Goal: Task Accomplishment & Management: Use online tool/utility

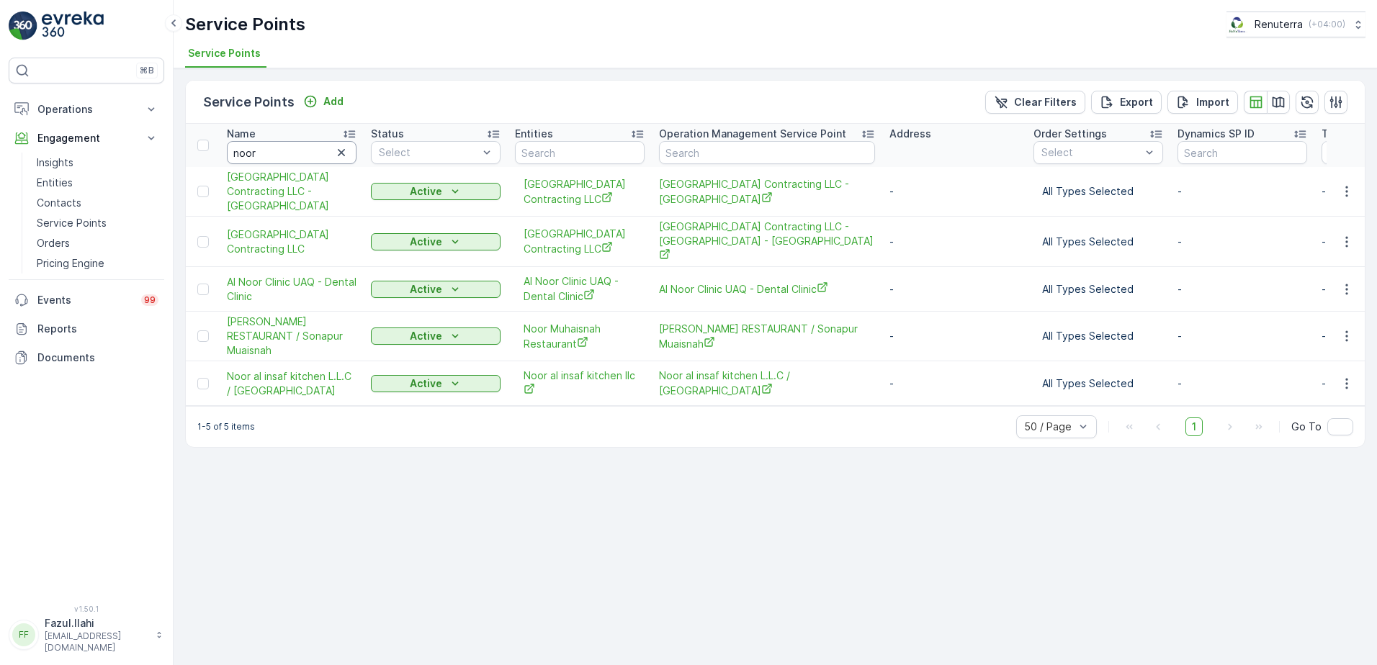
drag, startPoint x: 0, startPoint y: 0, endPoint x: 309, endPoint y: 143, distance: 340.5
click at [309, 143] on input "noor" at bounding box center [292, 152] width 130 height 23
type input "Ca"
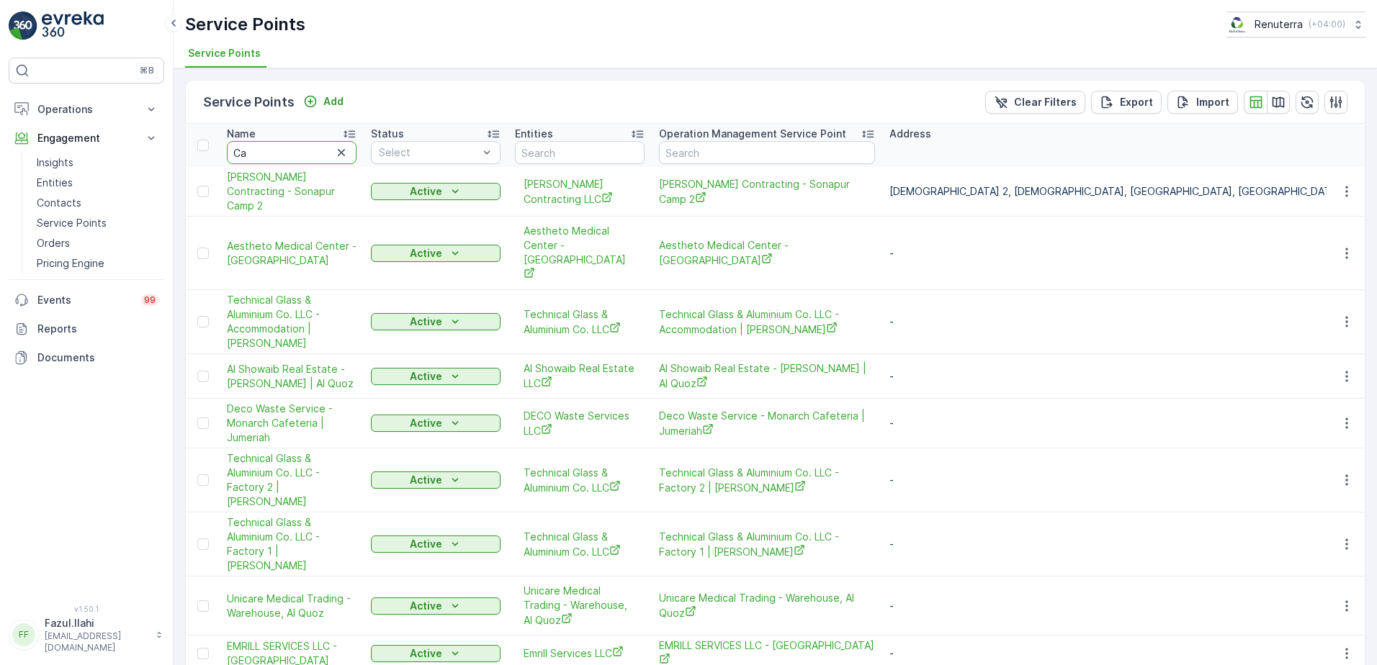
click at [310, 161] on input "Ca" at bounding box center [292, 152] width 130 height 23
type input "Cali"
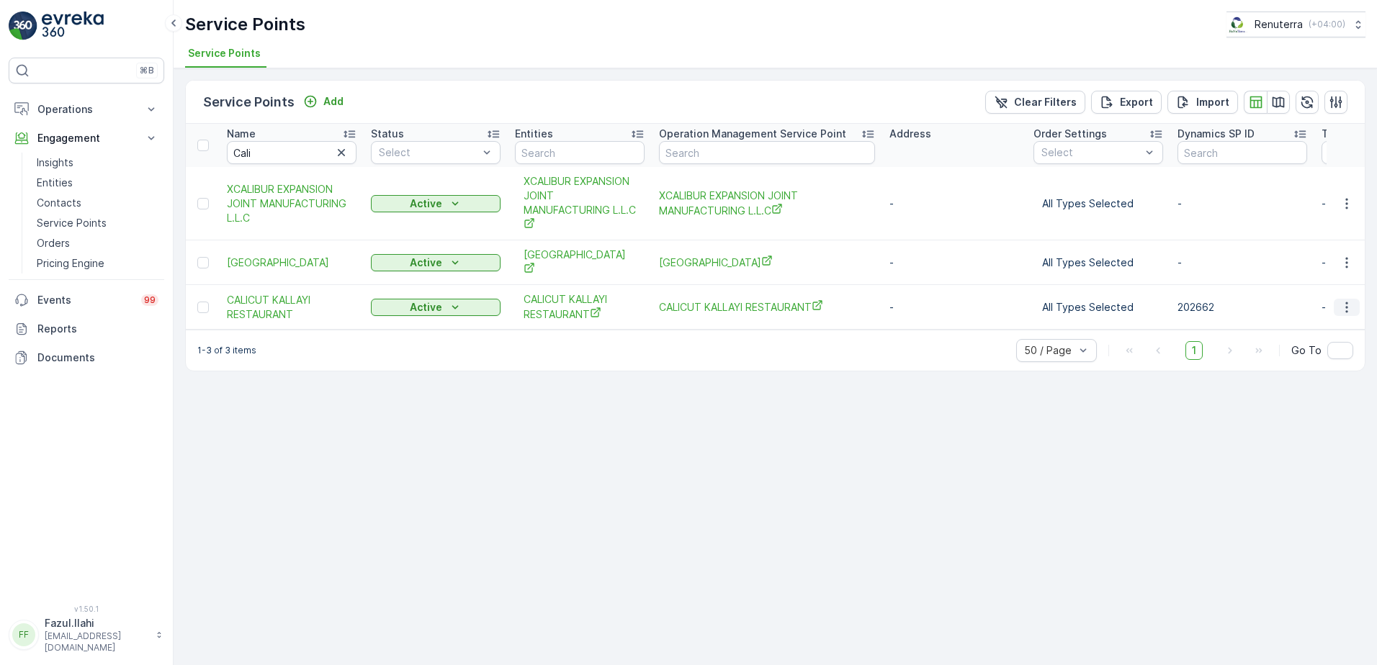
click at [1343, 302] on icon "button" at bounding box center [1346, 307] width 14 height 14
click at [1305, 371] on span "Create Document" at bounding box center [1311, 369] width 86 height 14
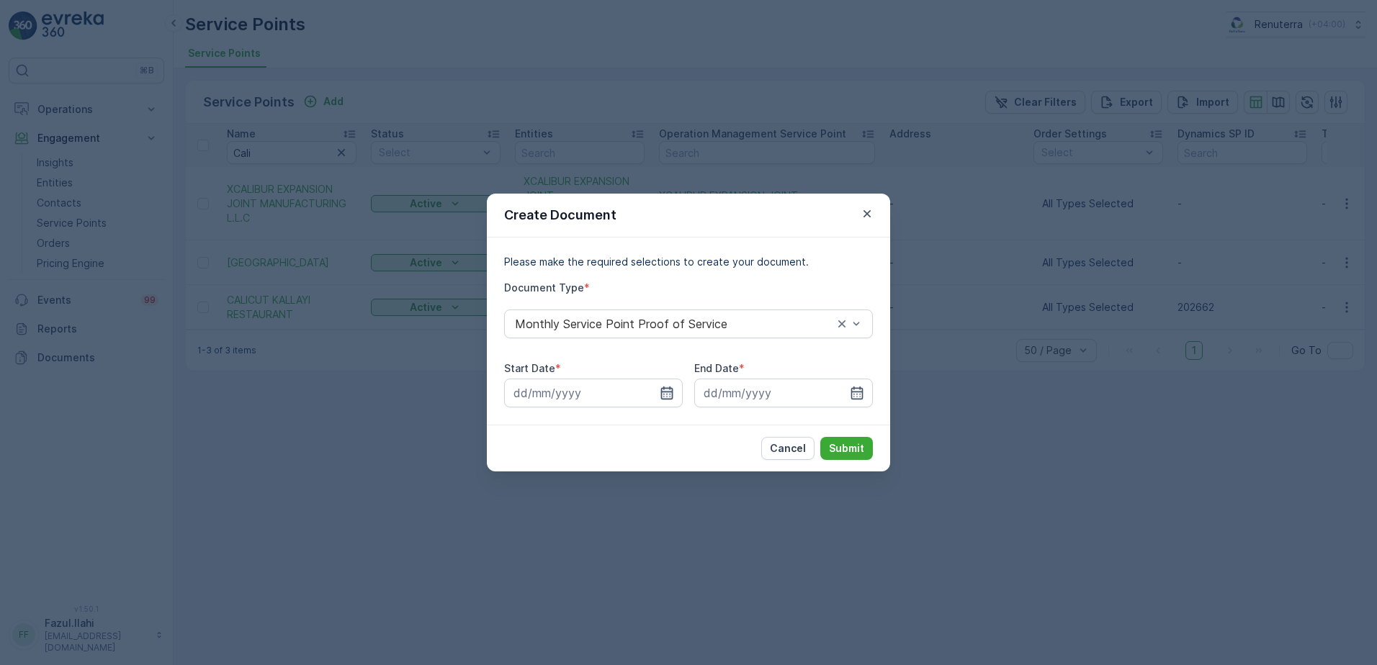
click at [667, 396] on icon "button" at bounding box center [667, 393] width 14 height 14
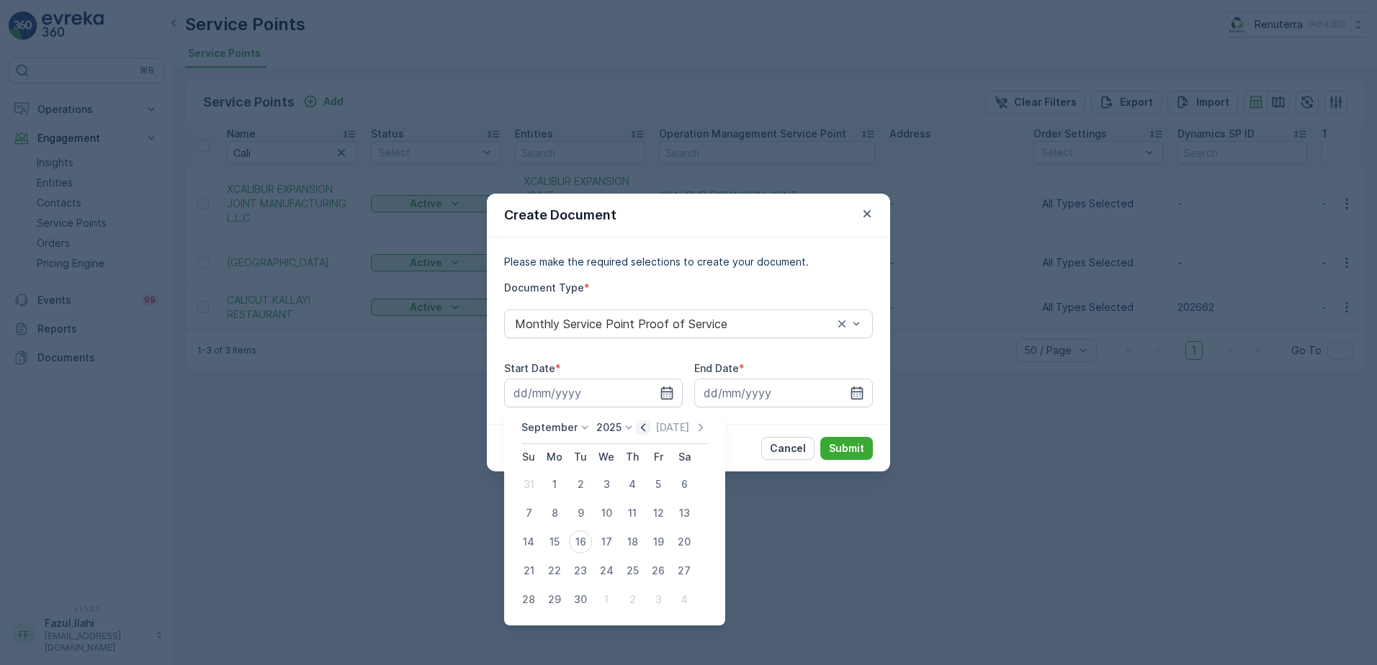
click at [642, 433] on icon "button" at bounding box center [643, 428] width 14 height 14
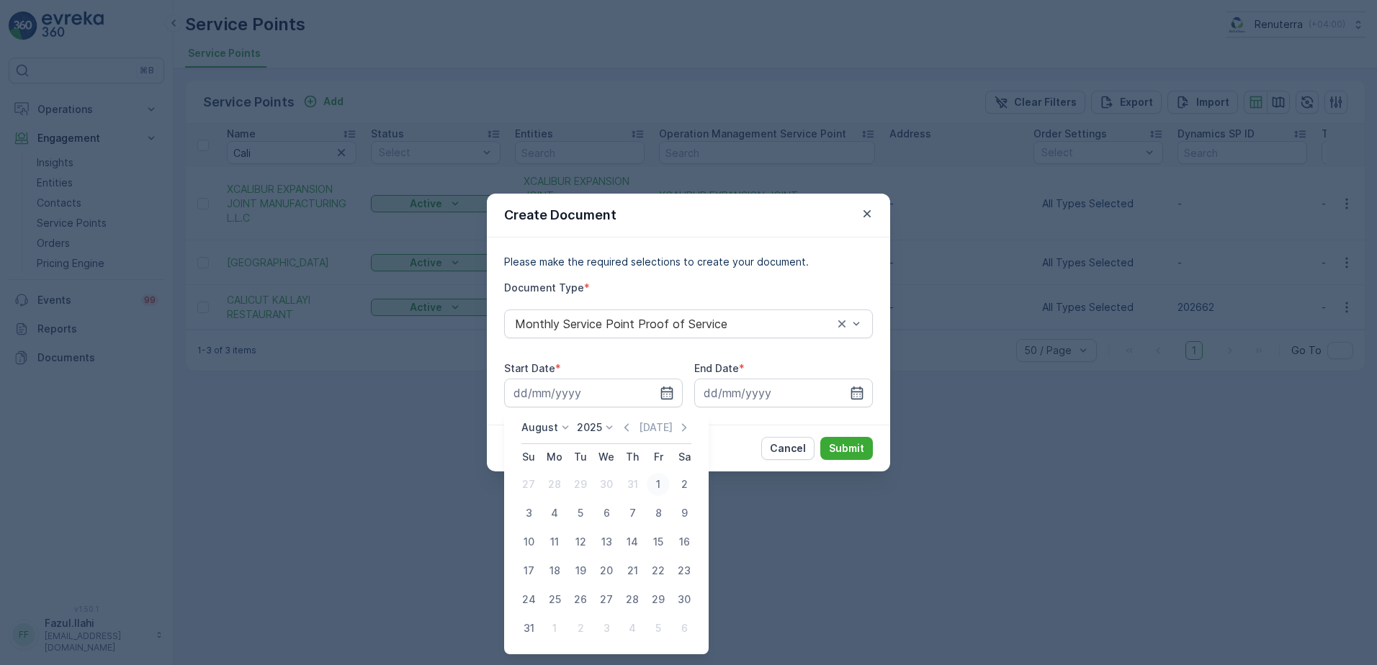
click at [654, 477] on div "1" at bounding box center [658, 484] width 23 height 23
type input "01.08.2025"
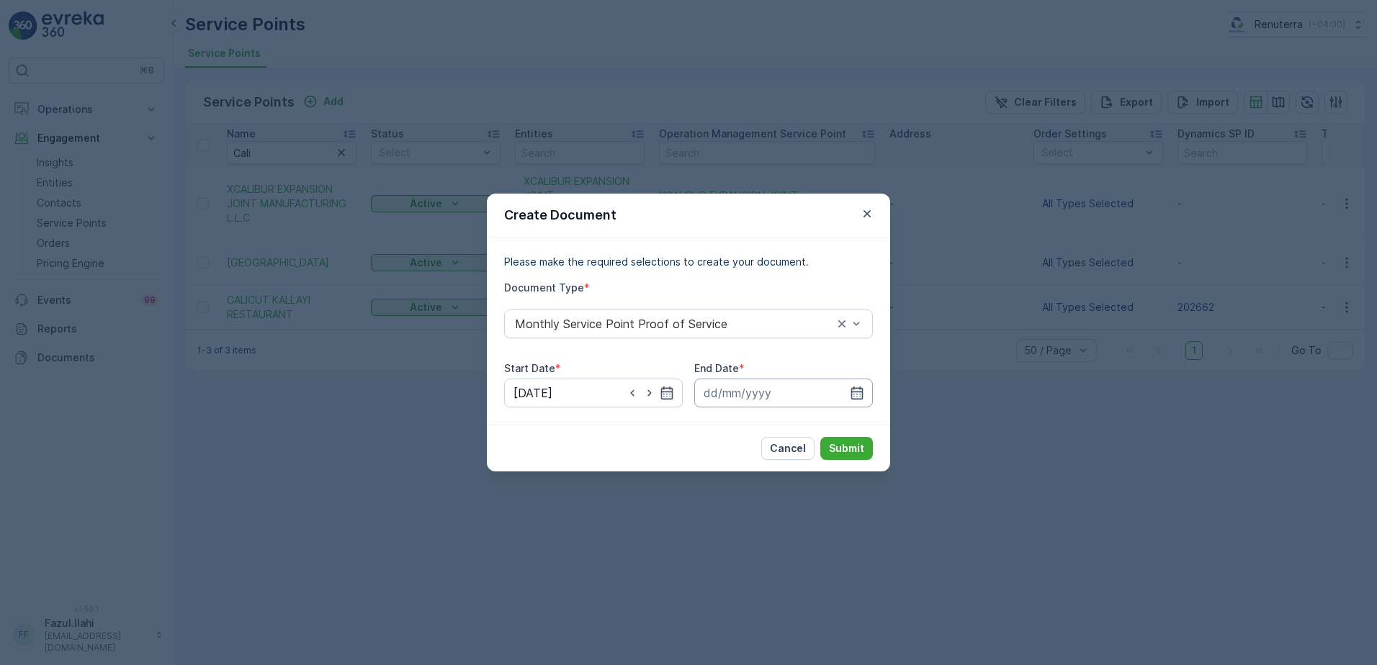
click at [849, 391] on input at bounding box center [783, 393] width 179 height 29
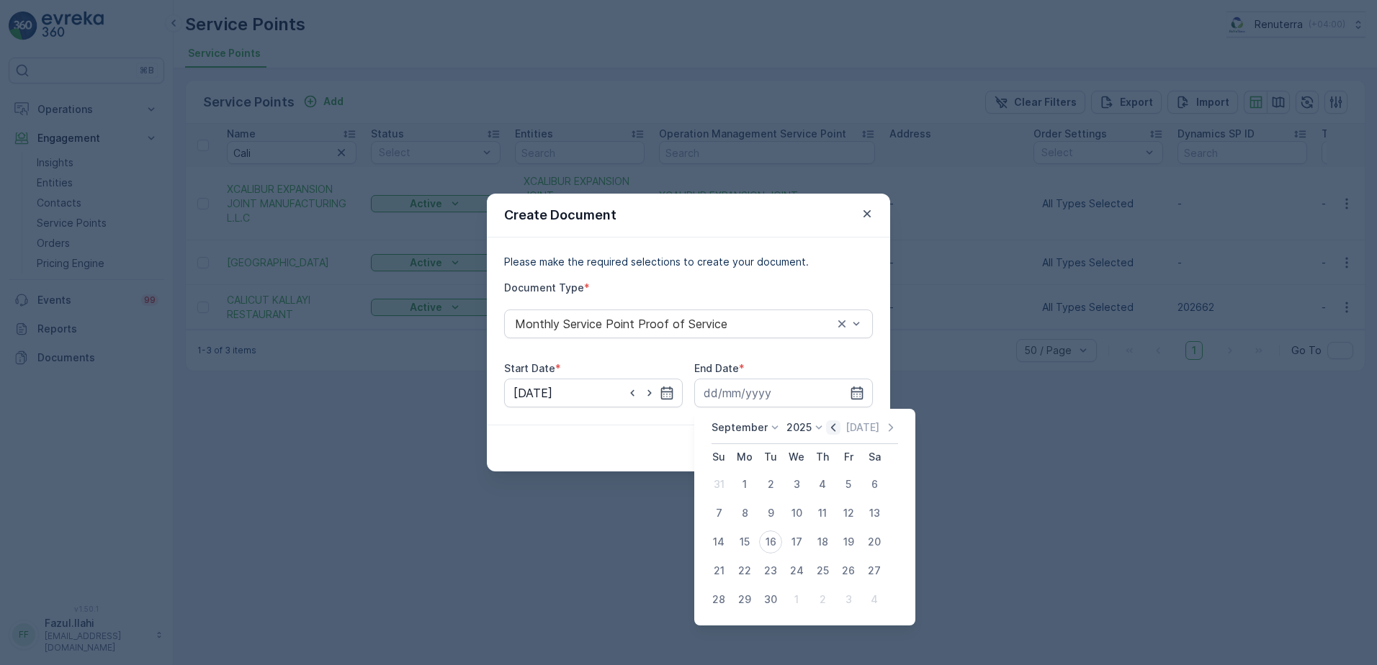
click at [833, 430] on icon "button" at bounding box center [833, 428] width 14 height 14
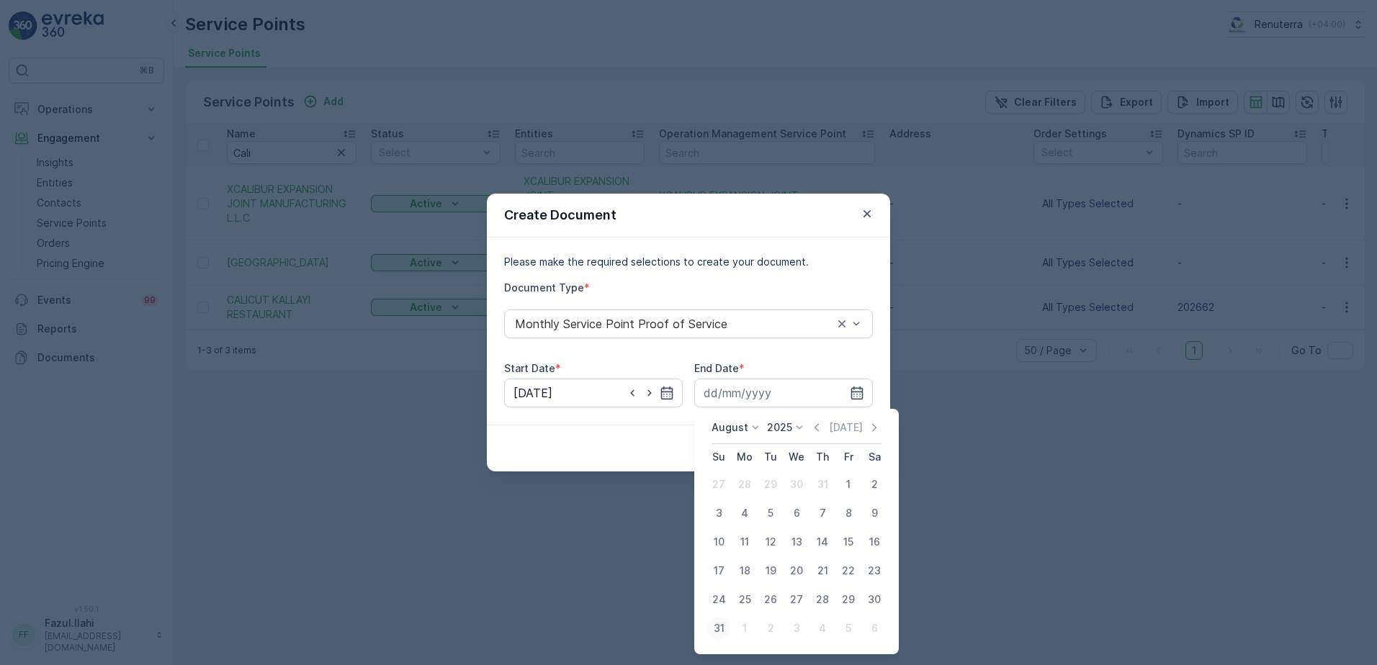
click at [719, 629] on div "31" at bounding box center [718, 628] width 23 height 23
type input "31.08.2025"
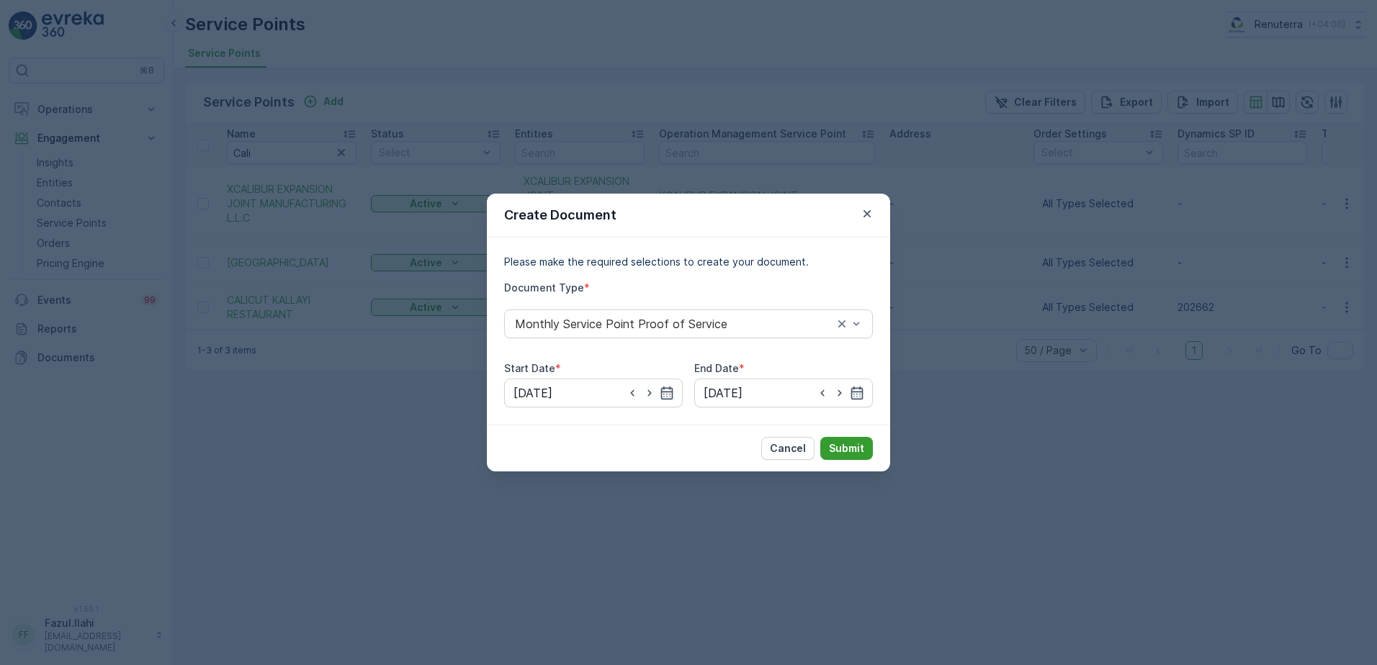
click at [854, 443] on p "Submit" at bounding box center [846, 448] width 35 height 14
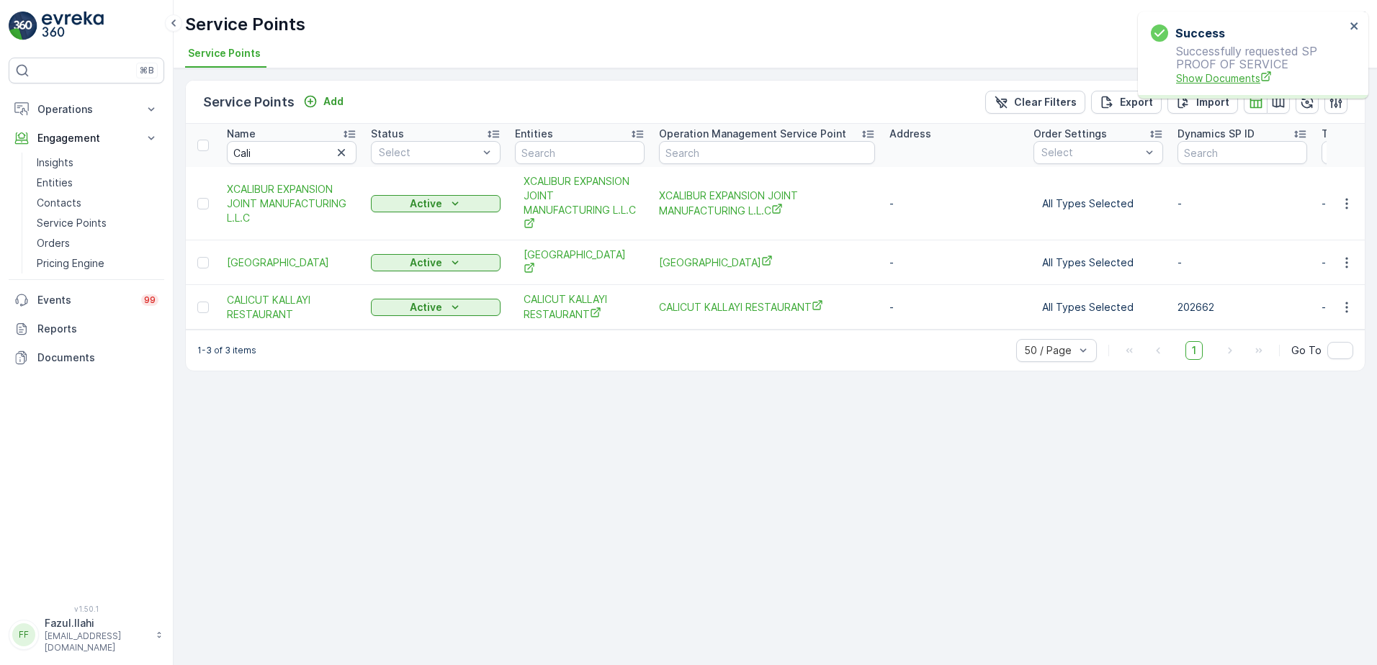
click at [1240, 78] on span "Show Documents" at bounding box center [1260, 78] width 169 height 15
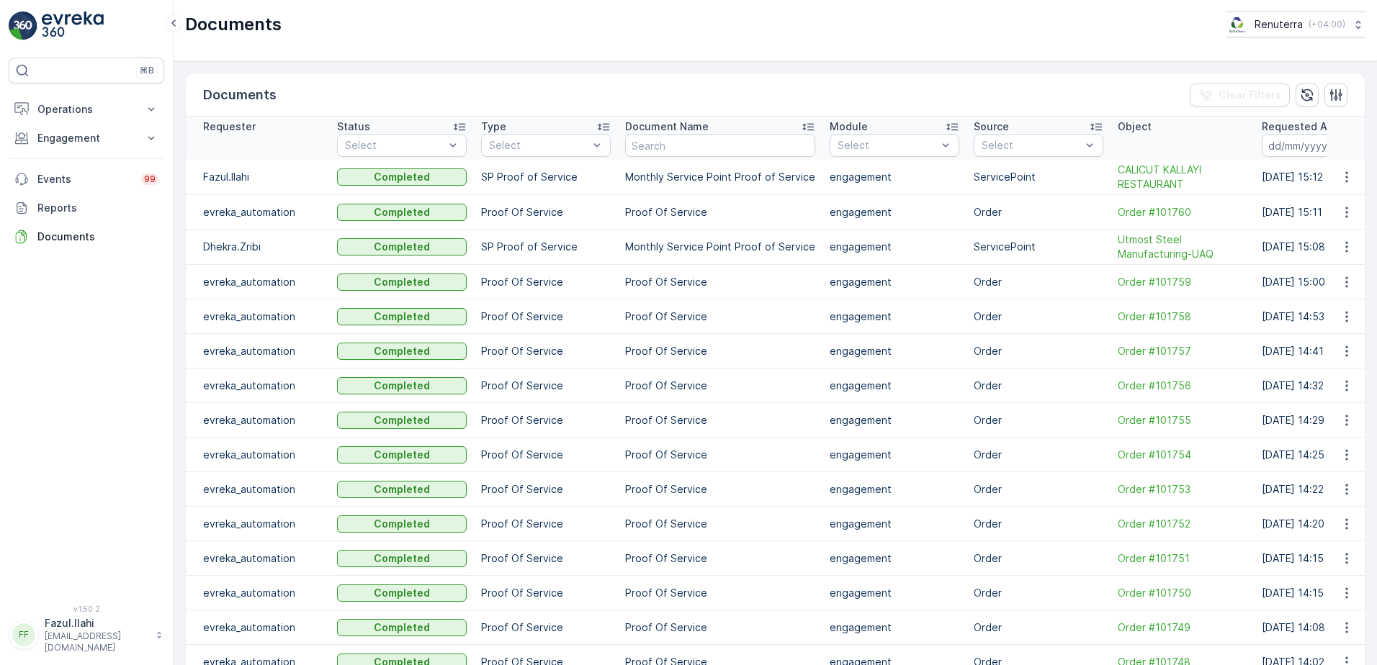
click at [1347, 178] on icon "button" at bounding box center [1346, 177] width 14 height 14
click at [1342, 199] on span "See Details" at bounding box center [1342, 199] width 55 height 14
